Goal: Task Accomplishment & Management: Complete application form

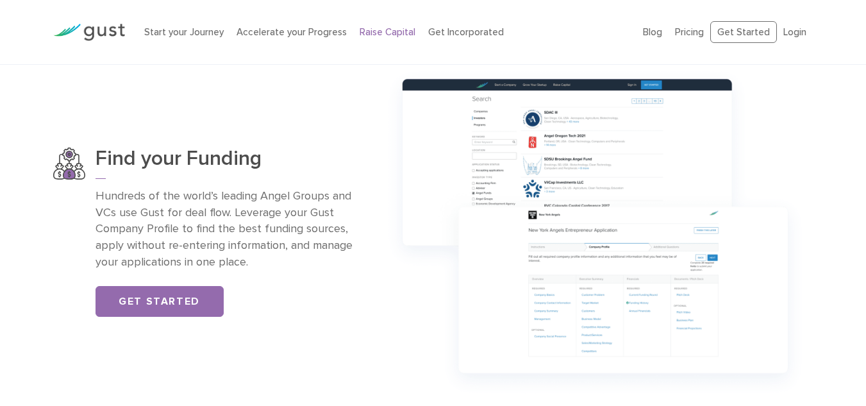
scroll to position [901, 0]
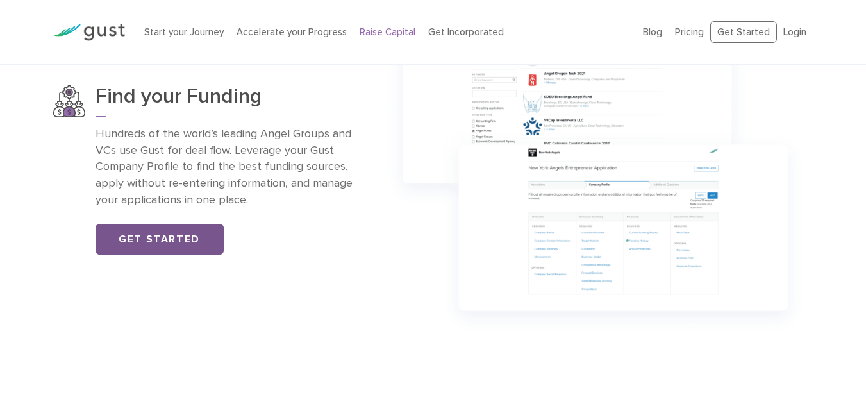
click at [156, 249] on link "Get Started" at bounding box center [159, 239] width 128 height 31
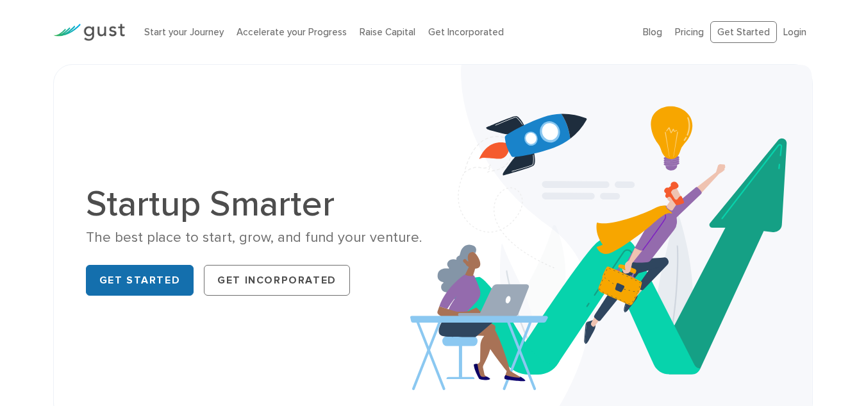
click at [153, 277] on link "Get Started" at bounding box center [140, 280] width 108 height 31
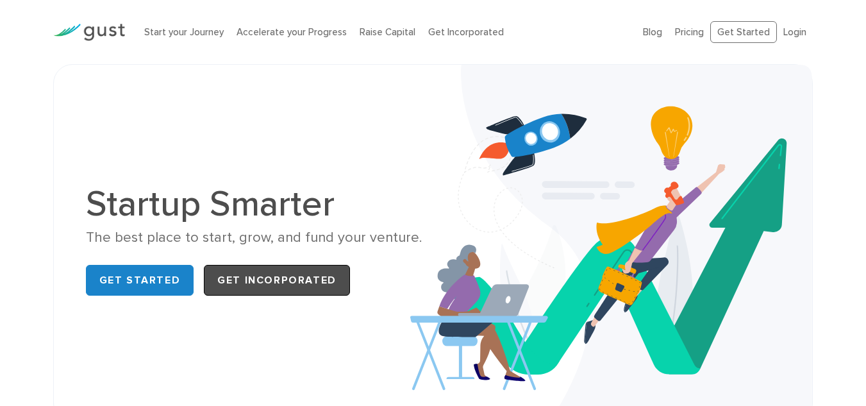
click at [277, 282] on link "Get Incorporated" at bounding box center [277, 280] width 146 height 31
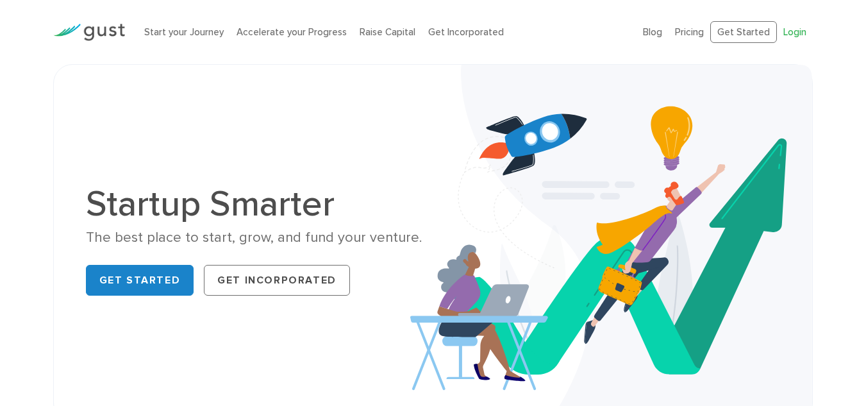
click at [790, 30] on link "Login" at bounding box center [794, 32] width 23 height 12
